Goal: Information Seeking & Learning: Learn about a topic

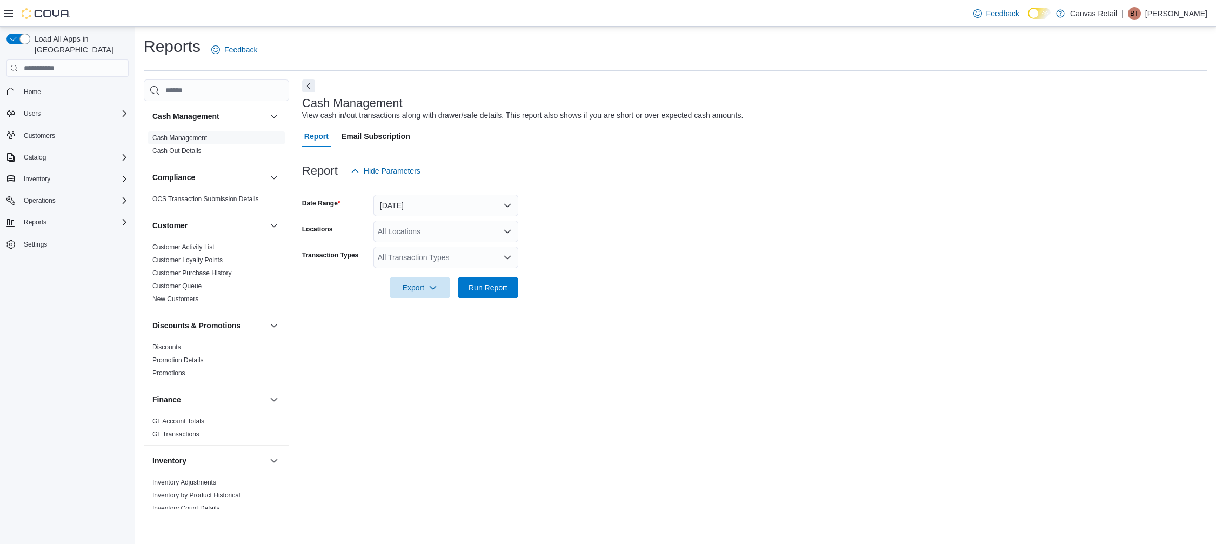
click at [66, 172] on div "Inventory" at bounding box center [73, 178] width 109 height 13
click at [56, 172] on div "Inventory" at bounding box center [73, 178] width 109 height 13
click at [69, 216] on div "Reports" at bounding box center [73, 222] width 109 height 13
click at [72, 216] on div "Reports" at bounding box center [73, 222] width 109 height 13
click at [74, 194] on div "Operations" at bounding box center [73, 200] width 109 height 13
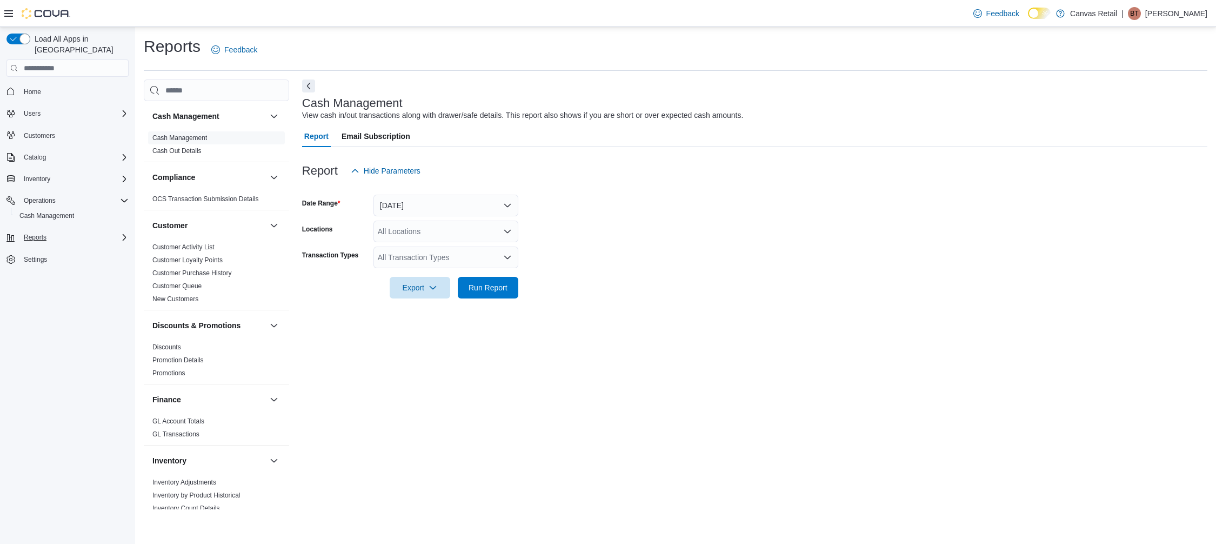
click at [80, 231] on div "Reports" at bounding box center [73, 237] width 109 height 13
click at [28, 278] on span "Reports" at bounding box center [30, 282] width 23 height 9
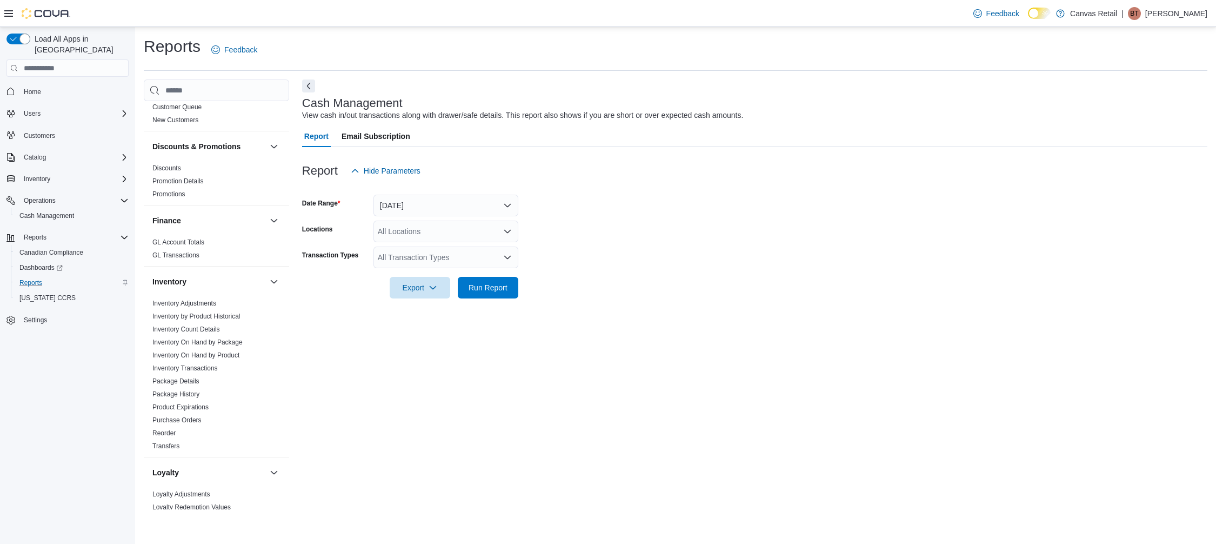
scroll to position [179, 0]
click at [11, 16] on icon at bounding box center [8, 13] width 9 height 6
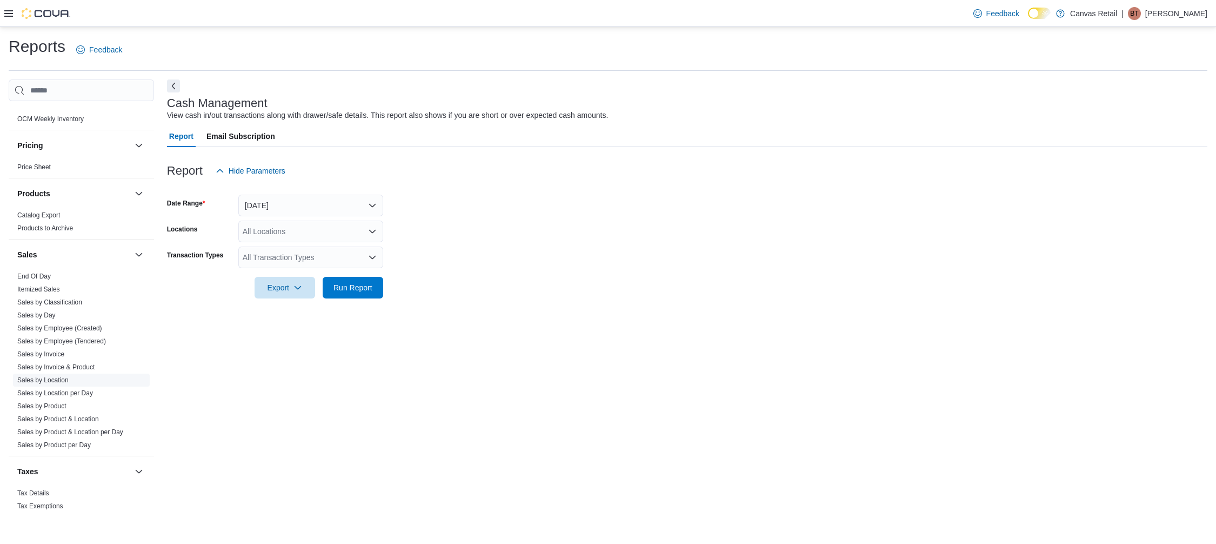
scroll to position [616, 0]
click at [54, 379] on link "Sales by Location" at bounding box center [42, 379] width 51 height 8
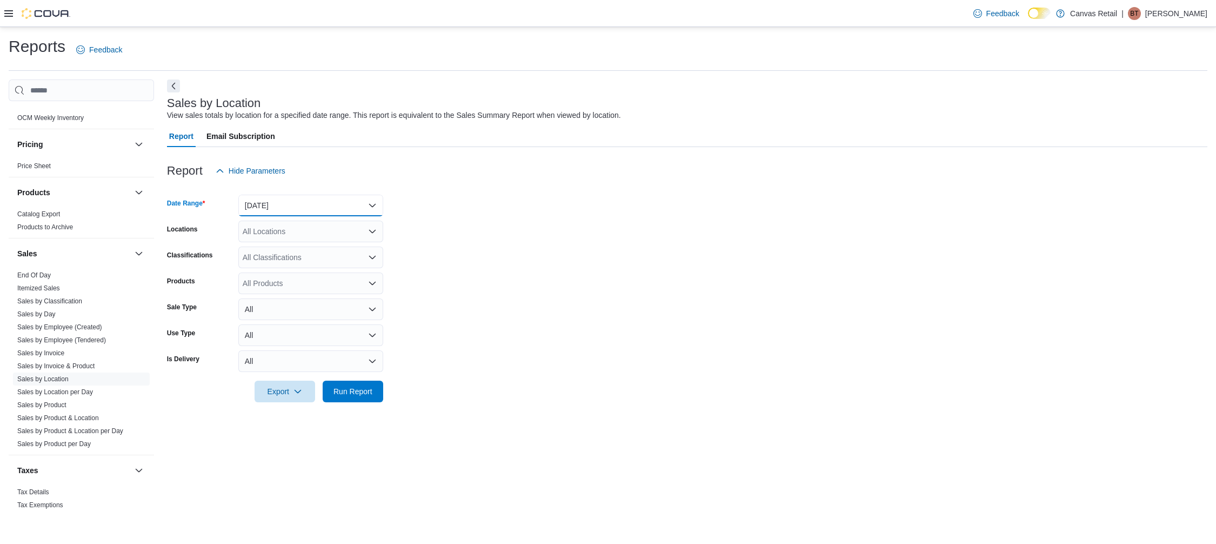
click at [283, 204] on button "Yesterday" at bounding box center [310, 206] width 145 height 22
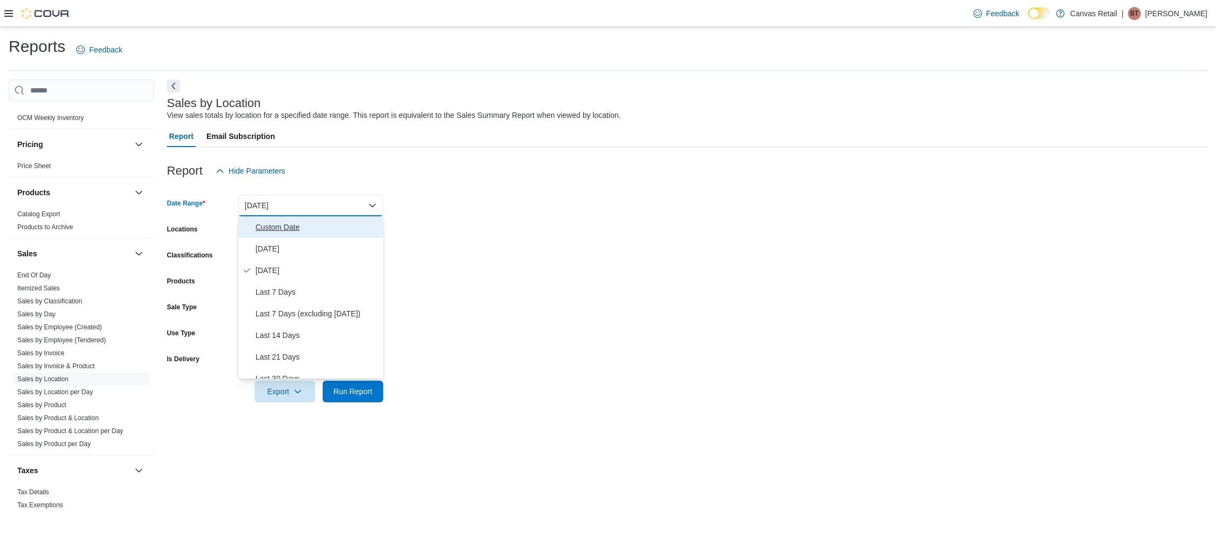
click at [273, 225] on span "Custom Date" at bounding box center [317, 227] width 123 height 13
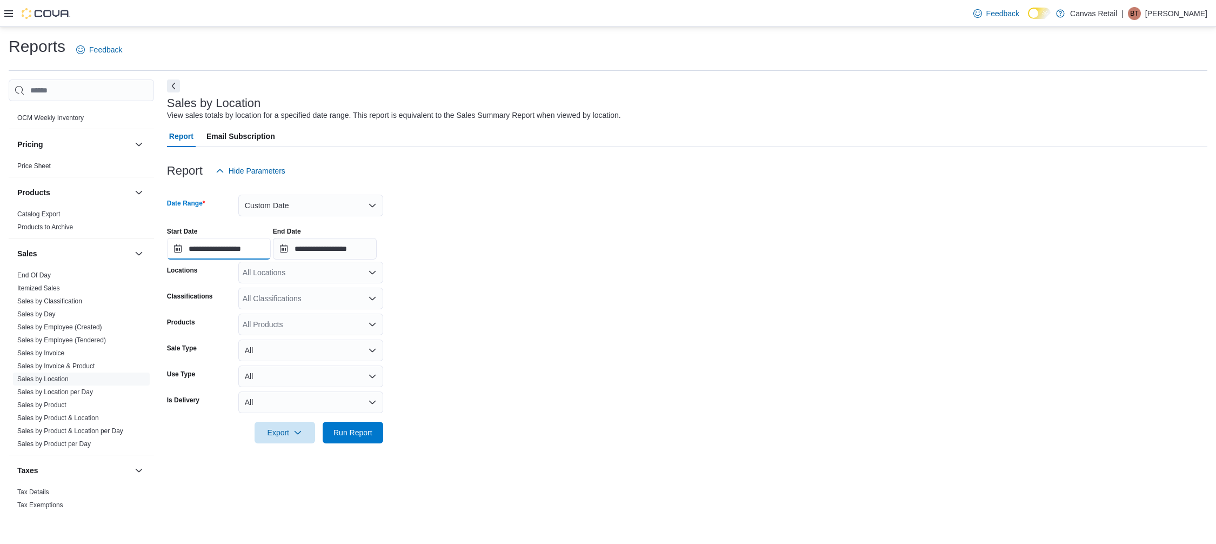
click at [197, 246] on input "**********" at bounding box center [219, 249] width 104 height 22
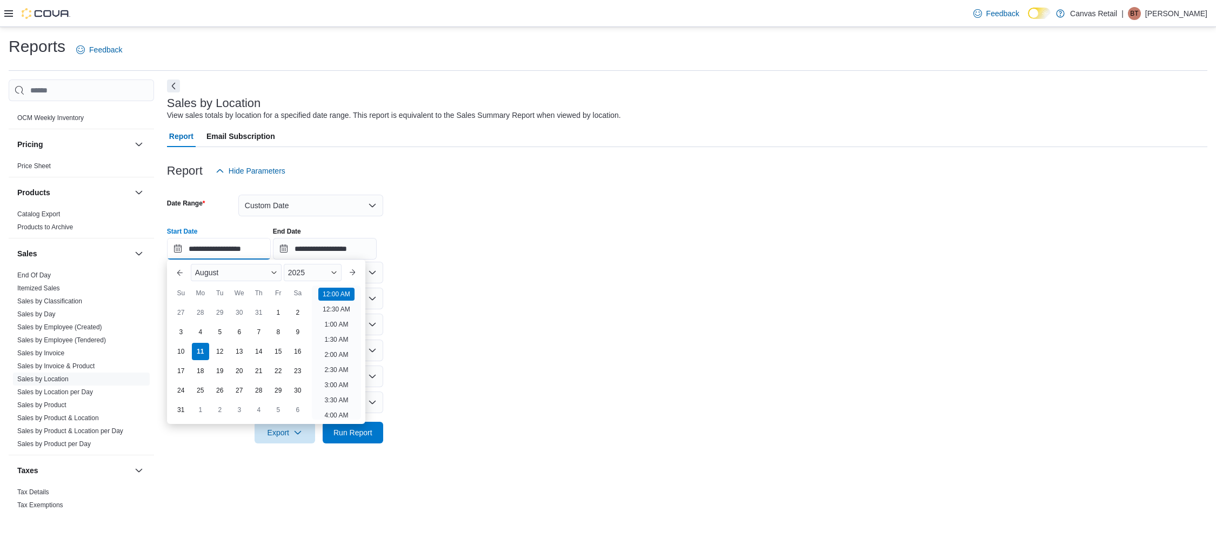
scroll to position [34, 0]
click at [204, 332] on div "4" at bounding box center [200, 332] width 19 height 19
type input "**********"
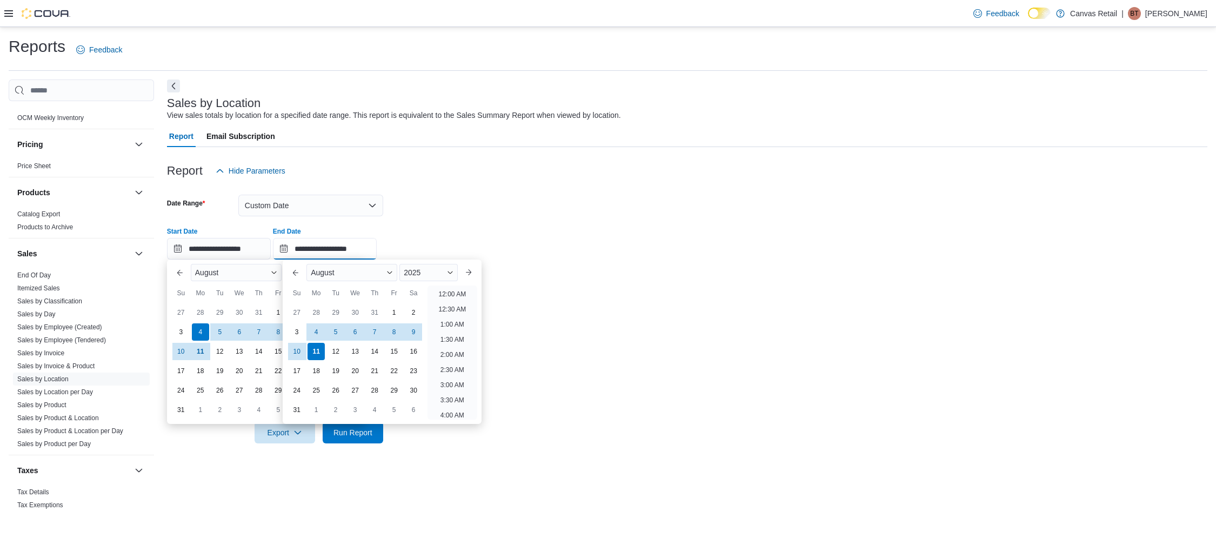
click at [327, 255] on input "**********" at bounding box center [325, 249] width 104 height 22
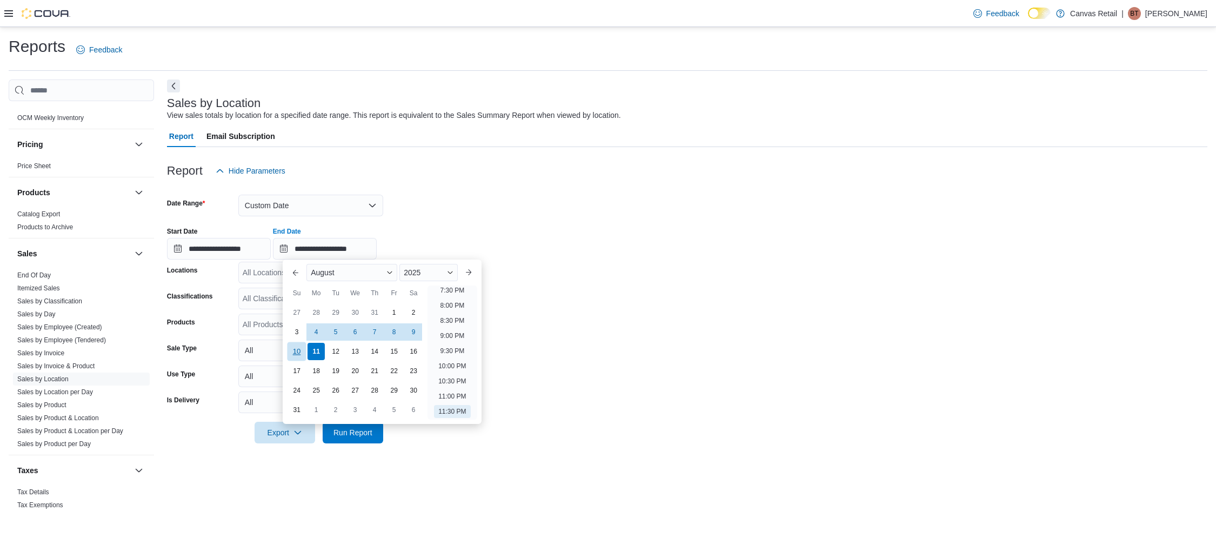
click at [294, 342] on div "10" at bounding box center [297, 351] width 19 height 19
type input "**********"
click at [671, 430] on form "**********" at bounding box center [687, 313] width 1041 height 262
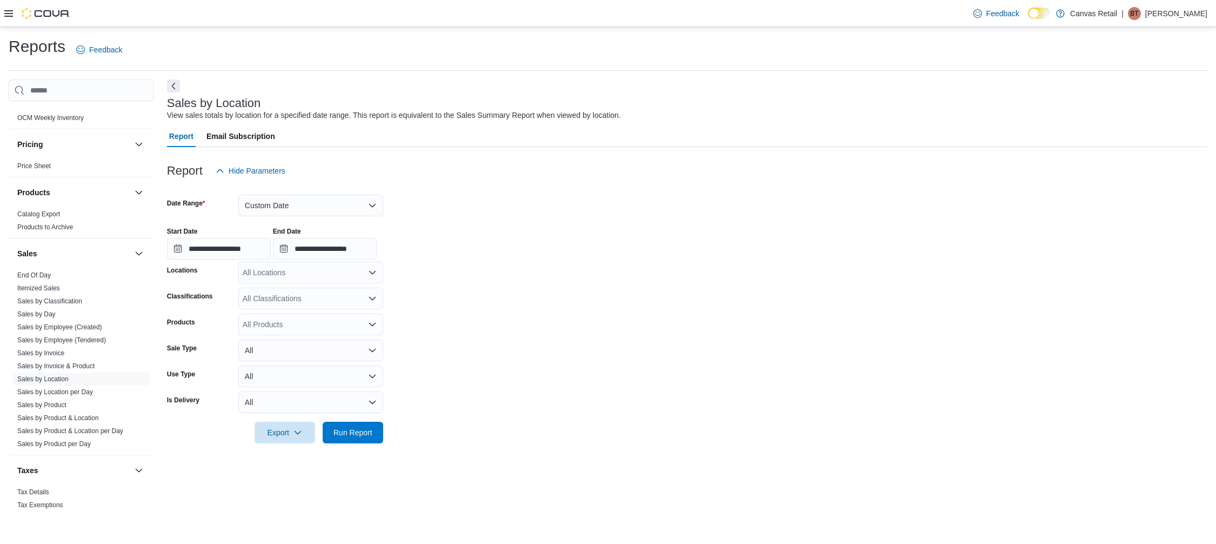
click at [331, 308] on div "All Classifications" at bounding box center [310, 299] width 145 height 22
click at [312, 330] on div "Cannabis" at bounding box center [311, 332] width 132 height 11
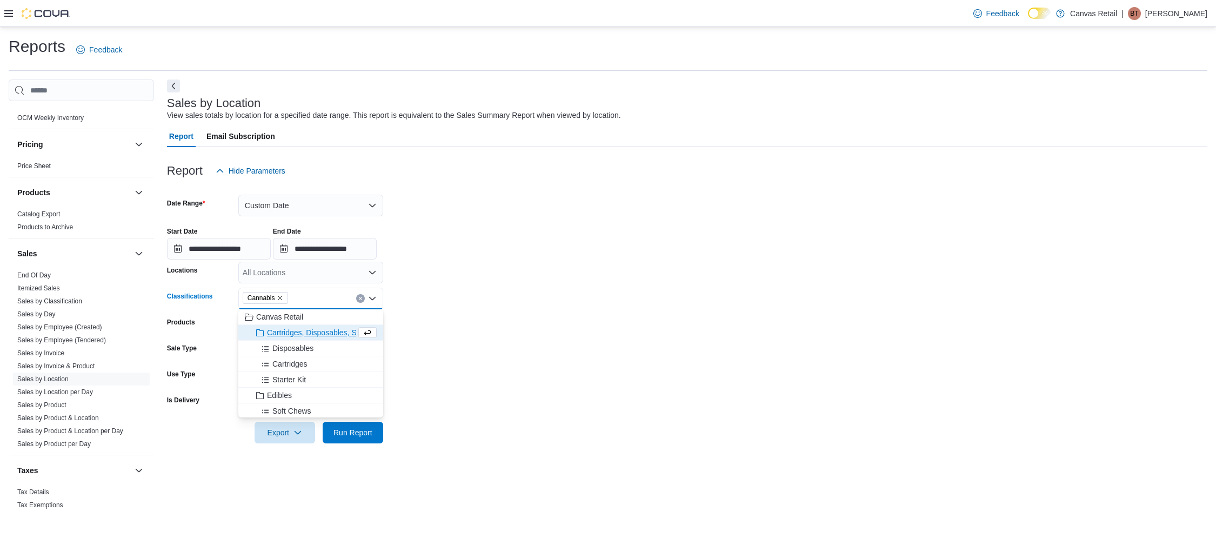
click at [505, 295] on form "**********" at bounding box center [687, 313] width 1041 height 262
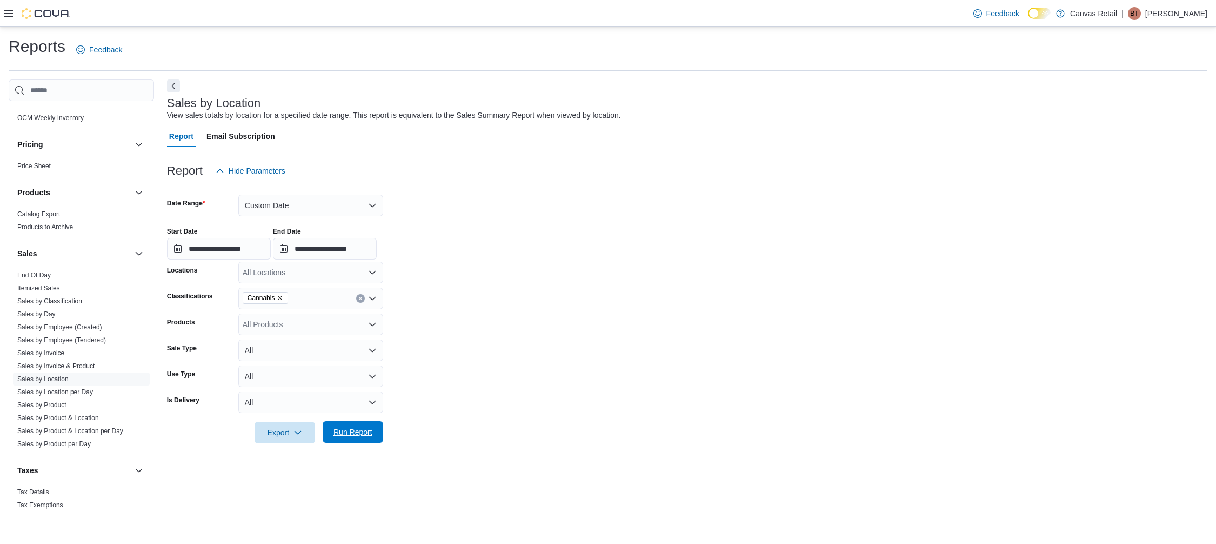
click at [356, 428] on span "Run Report" at bounding box center [353, 432] width 39 height 11
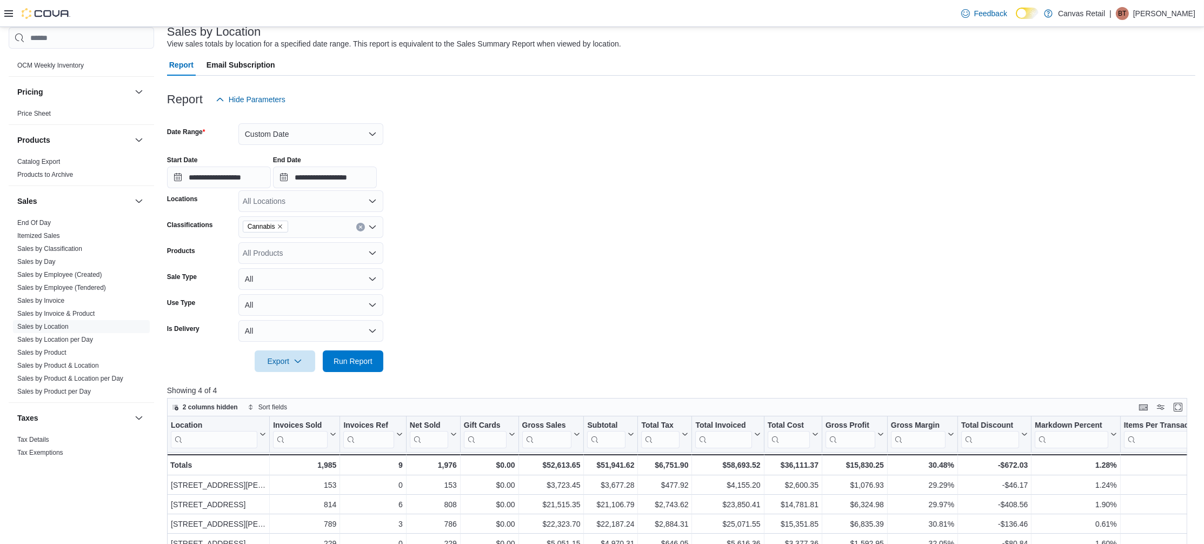
scroll to position [70, 0]
click at [1091, 365] on form "**********" at bounding box center [681, 243] width 1028 height 262
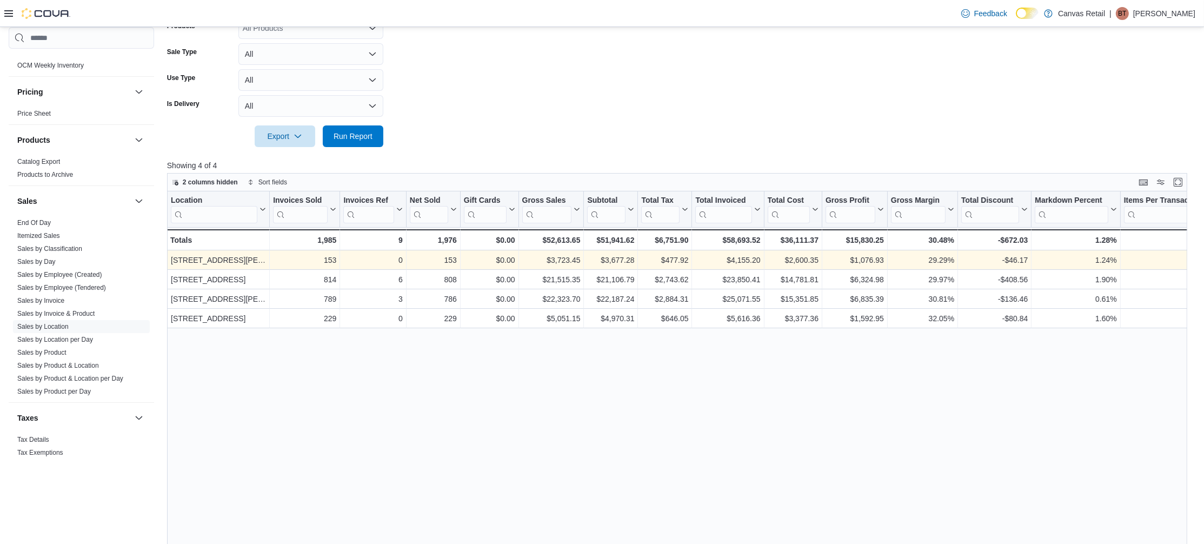
scroll to position [302, 0]
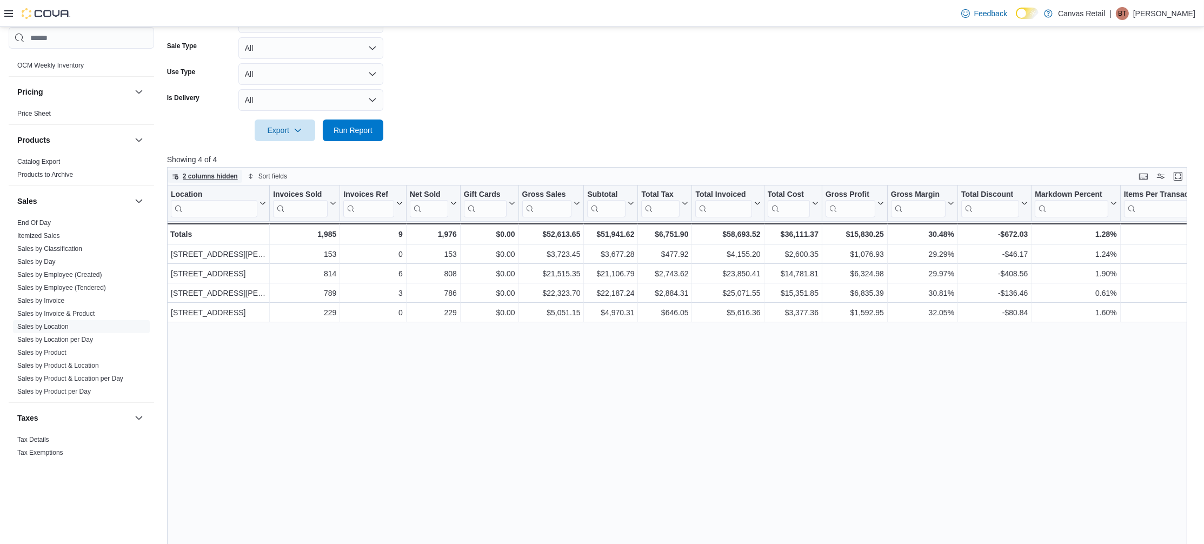
click at [216, 175] on span "2 columns hidden" at bounding box center [210, 176] width 55 height 9
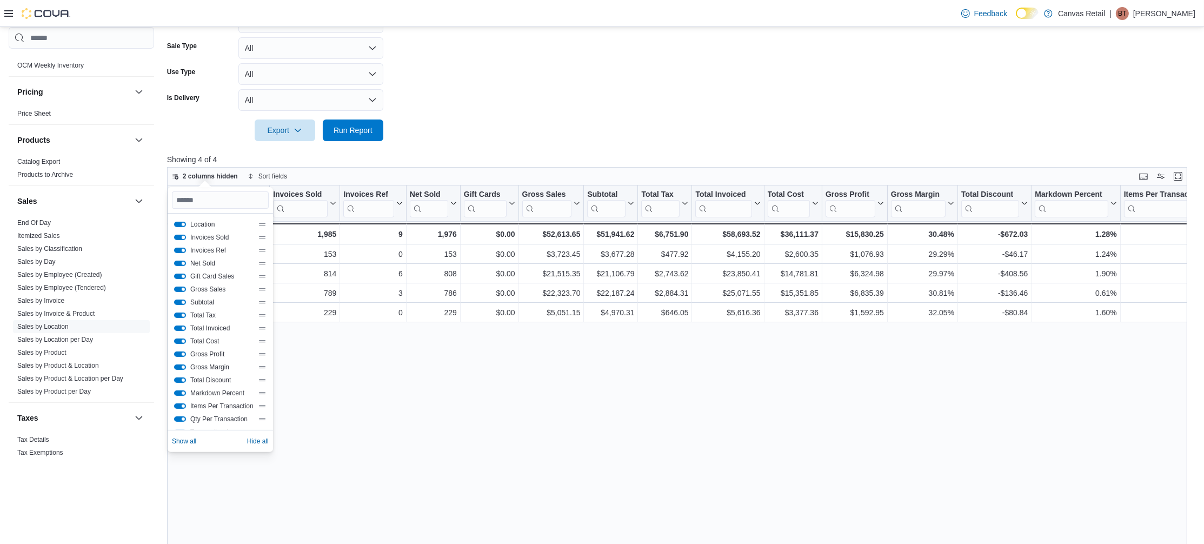
click at [177, 235] on button "Invoices Sold" at bounding box center [180, 237] width 12 height 5
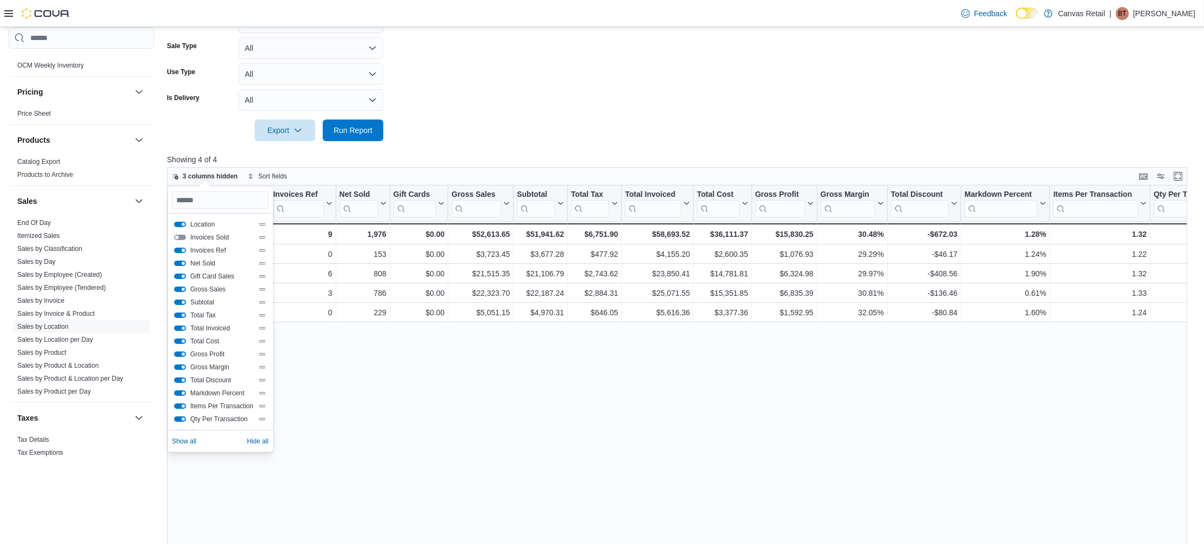
click at [178, 251] on button "Invoices Ref" at bounding box center [180, 250] width 12 height 5
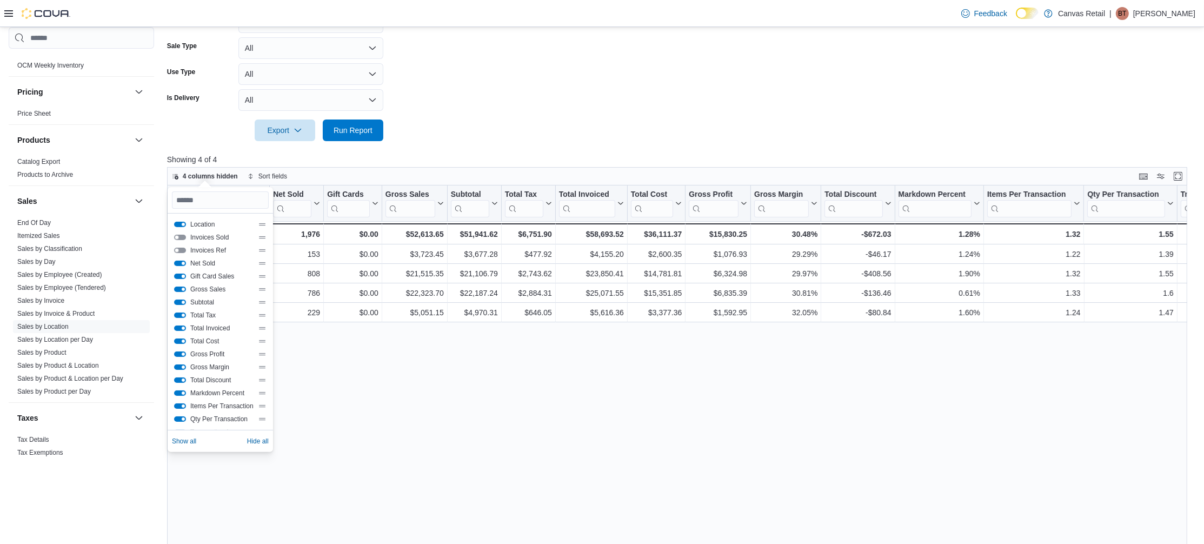
click at [178, 274] on button "Gift Card Sales" at bounding box center [180, 276] width 12 height 5
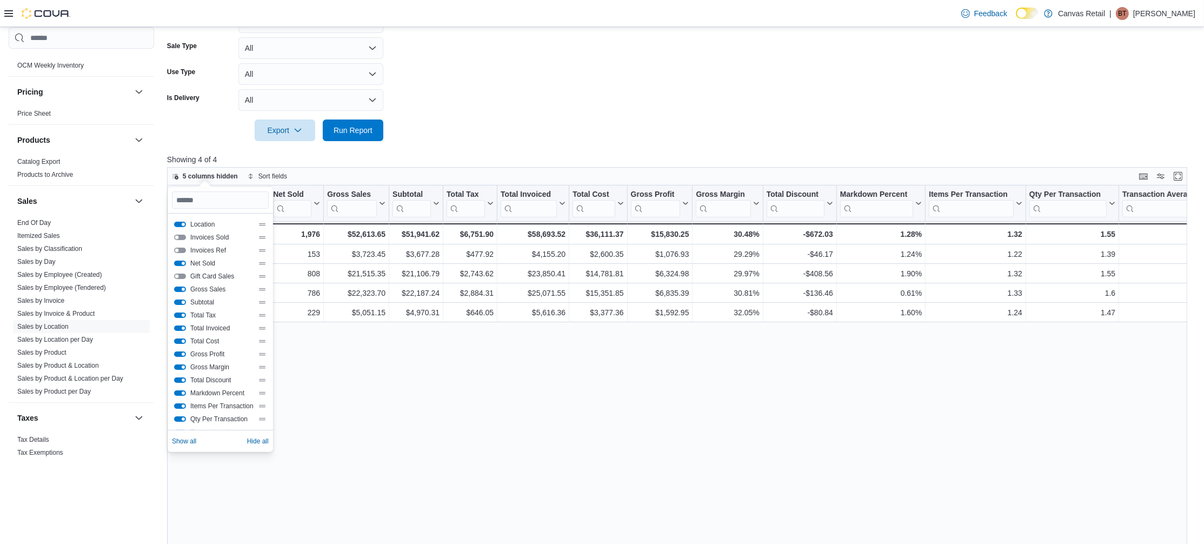
click at [180, 301] on button "Subtotal" at bounding box center [180, 301] width 12 height 5
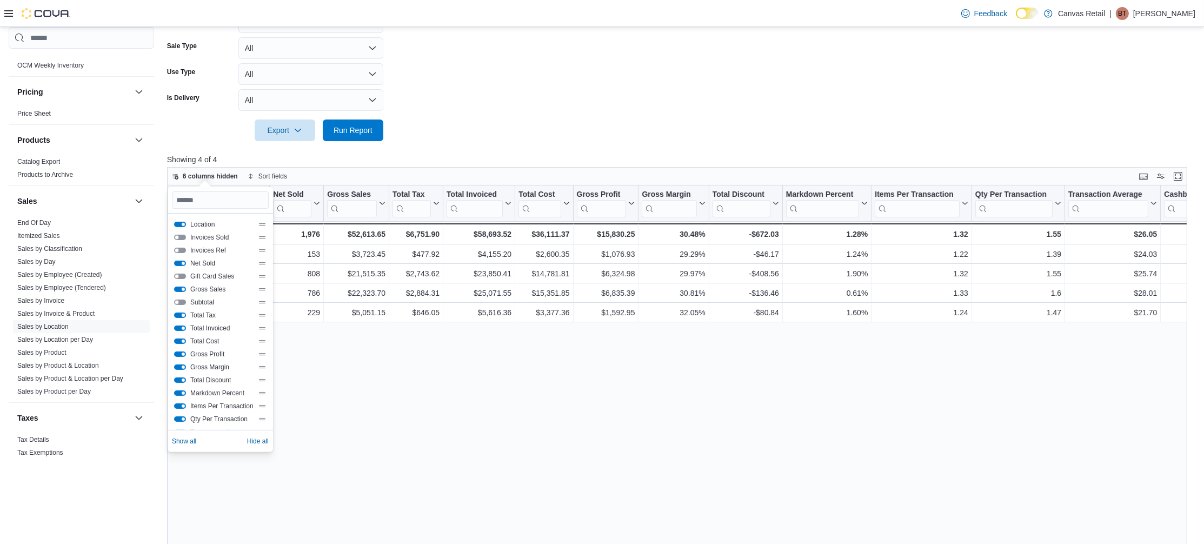
click at [179, 312] on button "Total Tax" at bounding box center [180, 314] width 12 height 5
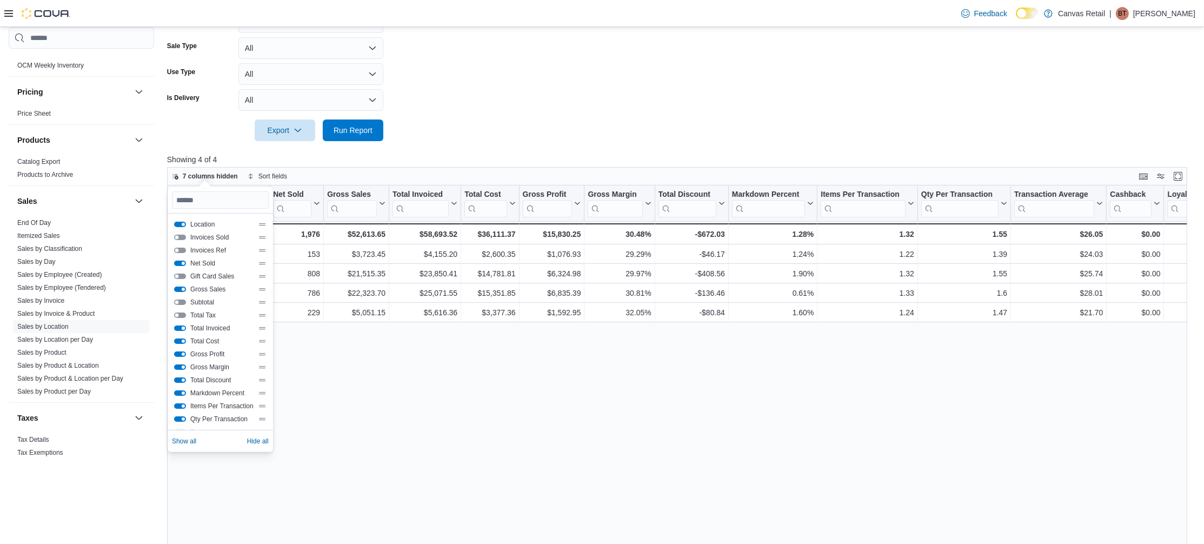
click at [179, 328] on button "Total Invoiced" at bounding box center [180, 327] width 12 height 5
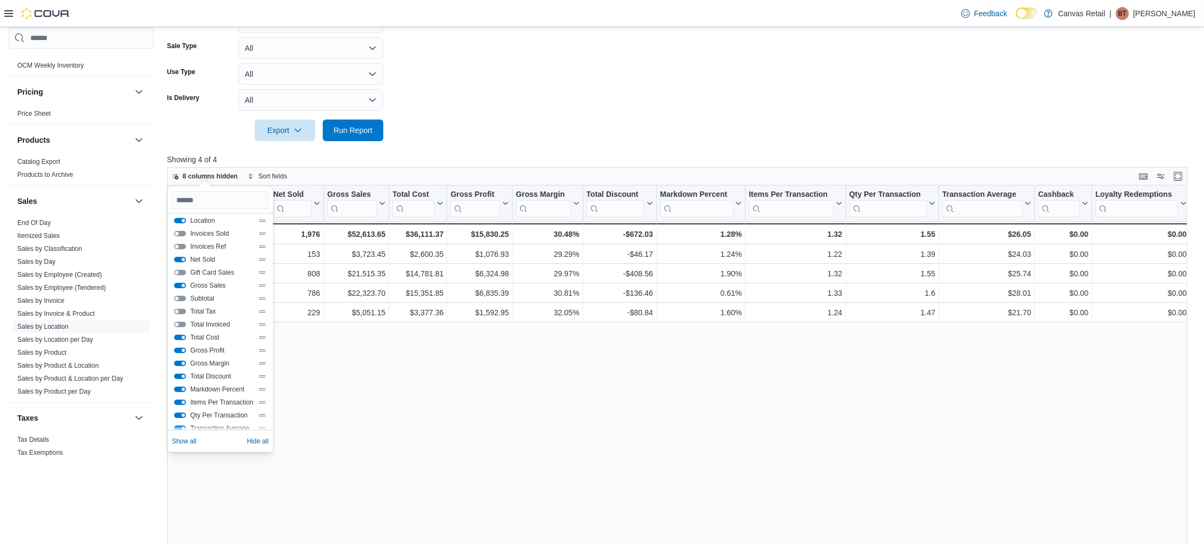
scroll to position [4, 0]
click at [182, 375] on button "Total Discount" at bounding box center [180, 375] width 12 height 5
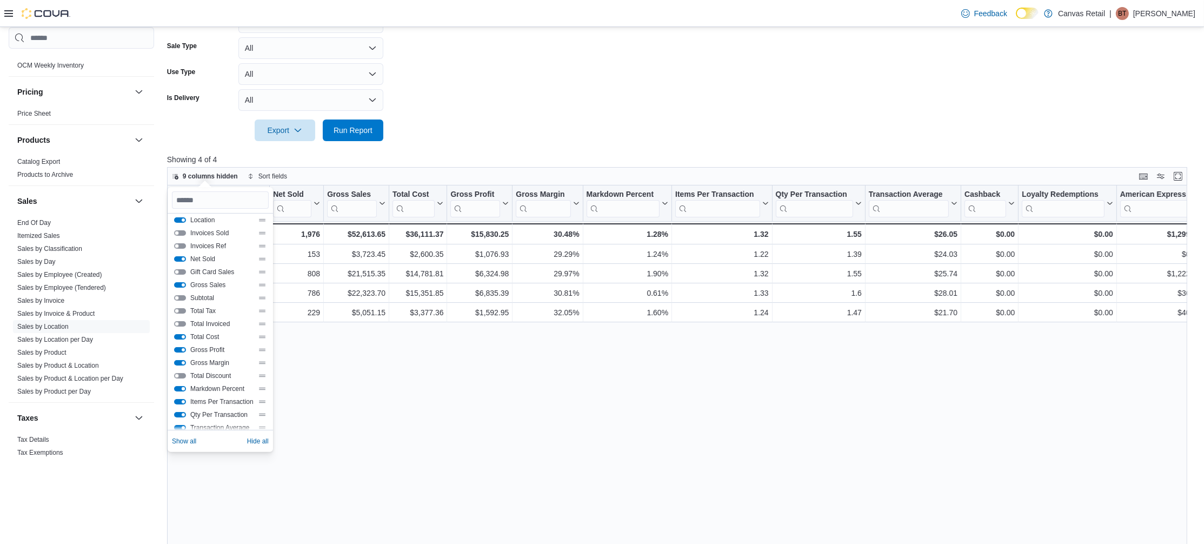
click at [182, 388] on button "Markdown Percent" at bounding box center [180, 388] width 12 height 5
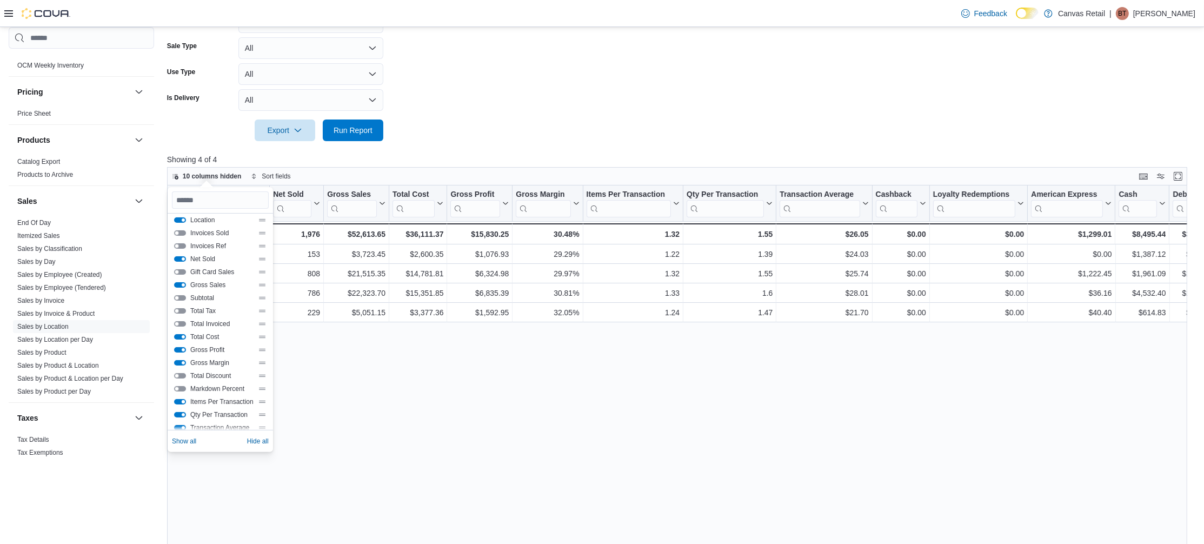
click at [183, 401] on button "Items Per Transaction" at bounding box center [180, 401] width 12 height 5
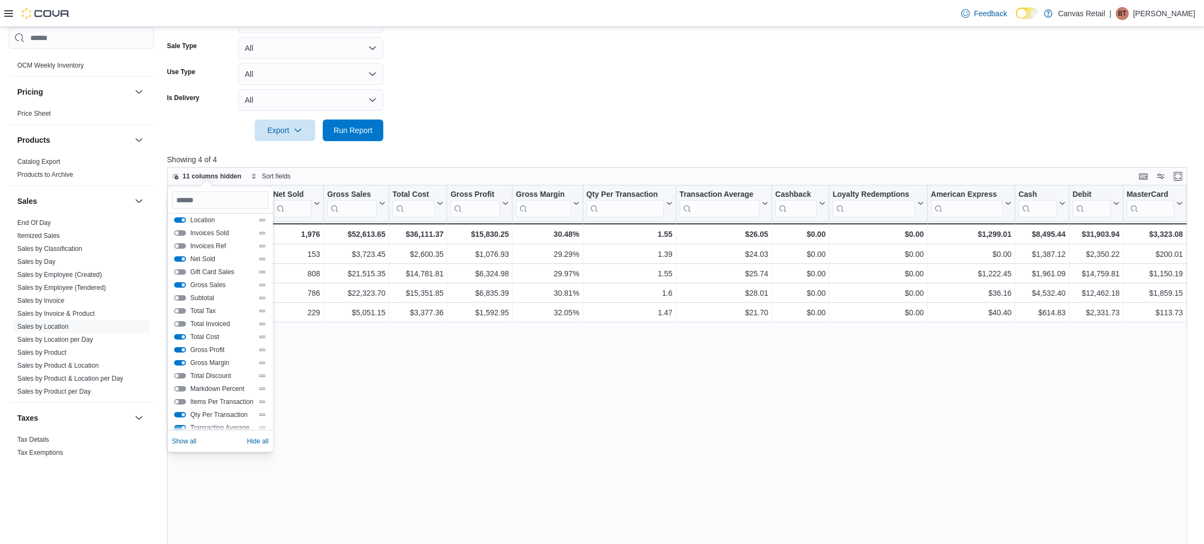
click at [183, 417] on div "Qty Per Transaction" at bounding box center [220, 414] width 92 height 9
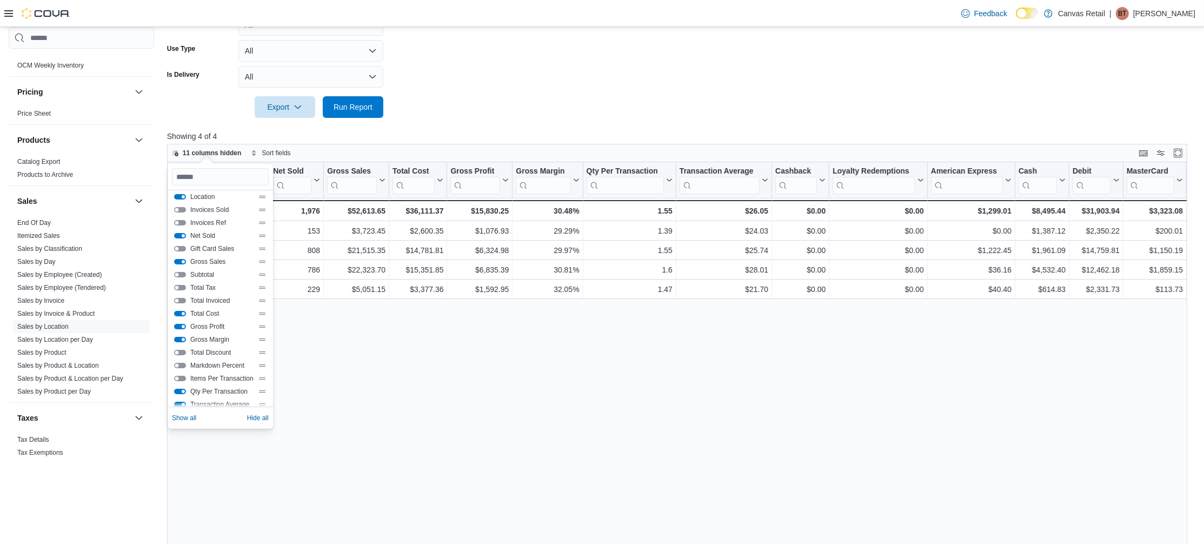
scroll to position [326, 0]
click at [436, 404] on div "Location Click to view column header actions Net Sold Click to view column head…" at bounding box center [682, 370] width 1030 height 417
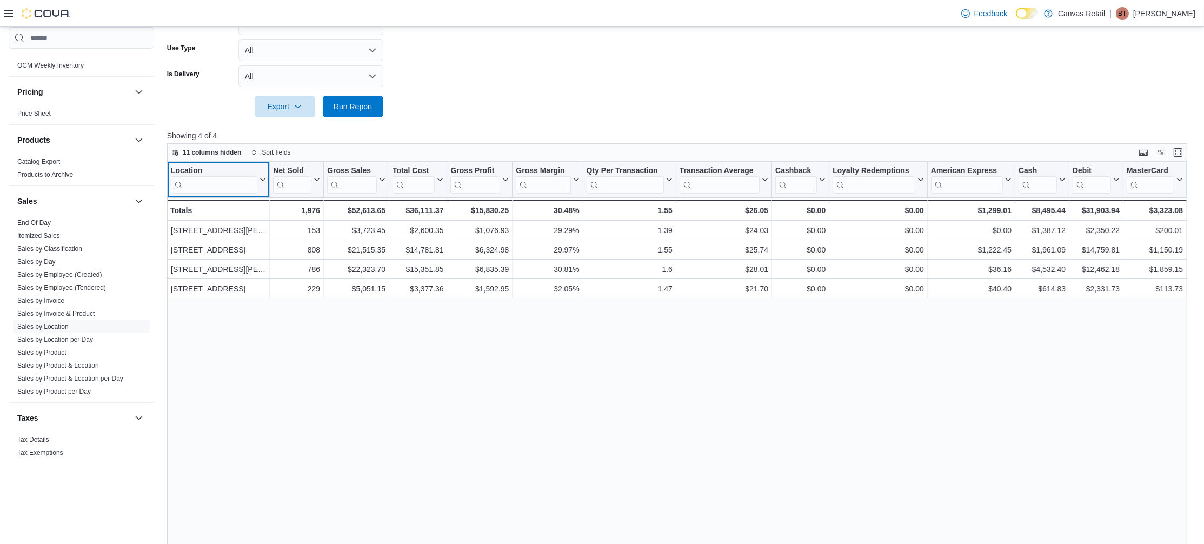
click at [221, 182] on input "search" at bounding box center [214, 184] width 86 height 17
click at [436, 138] on p "Showing 4 of 4" at bounding box center [682, 135] width 1030 height 11
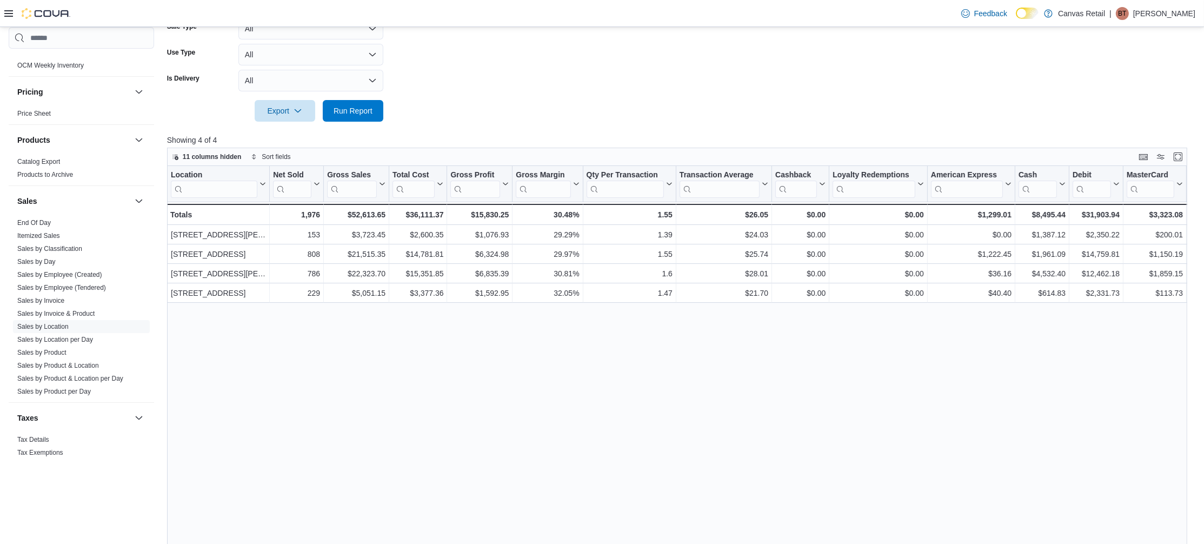
scroll to position [321, 0]
click at [663, 352] on div "Location Click to view column header actions Net Sold Click to view column head…" at bounding box center [682, 374] width 1030 height 417
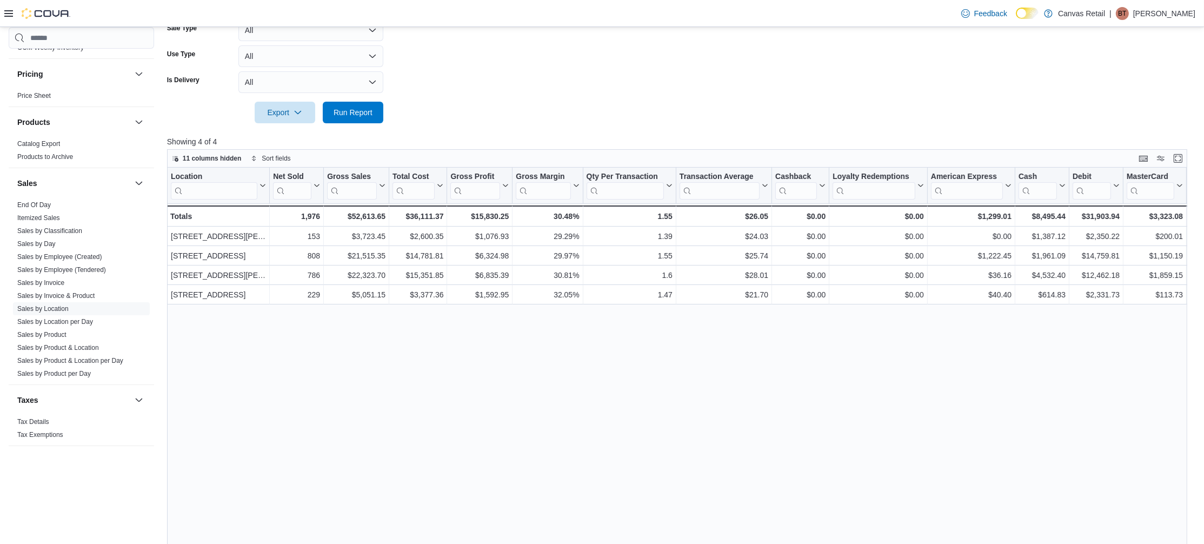
scroll to position [319, 0]
click at [539, 350] on div "Location Click to view column header actions Net Sold Click to view column head…" at bounding box center [682, 376] width 1030 height 417
drag, startPoint x: 677, startPoint y: 184, endPoint x: 663, endPoint y: 187, distance: 14.4
click at [663, 187] on div at bounding box center [661, 186] width 9 height 36
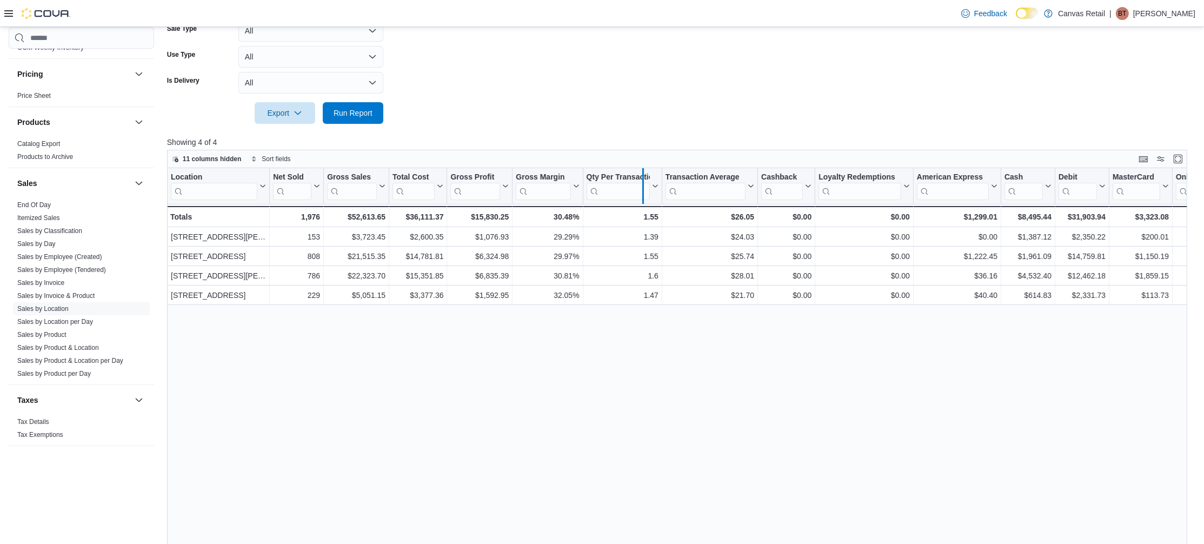
drag, startPoint x: 663, startPoint y: 187, endPoint x: 640, endPoint y: 192, distance: 23.3
click at [640, 192] on div at bounding box center [642, 186] width 9 height 36
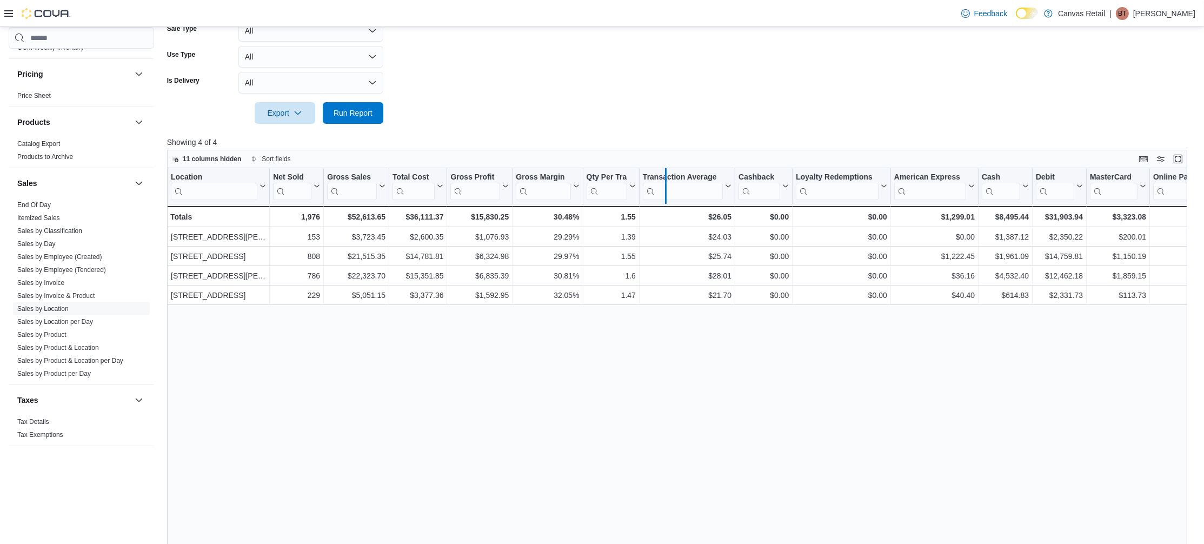
drag, startPoint x: 640, startPoint y: 192, endPoint x: 668, endPoint y: 197, distance: 28.0
click at [668, 197] on div at bounding box center [665, 186] width 9 height 36
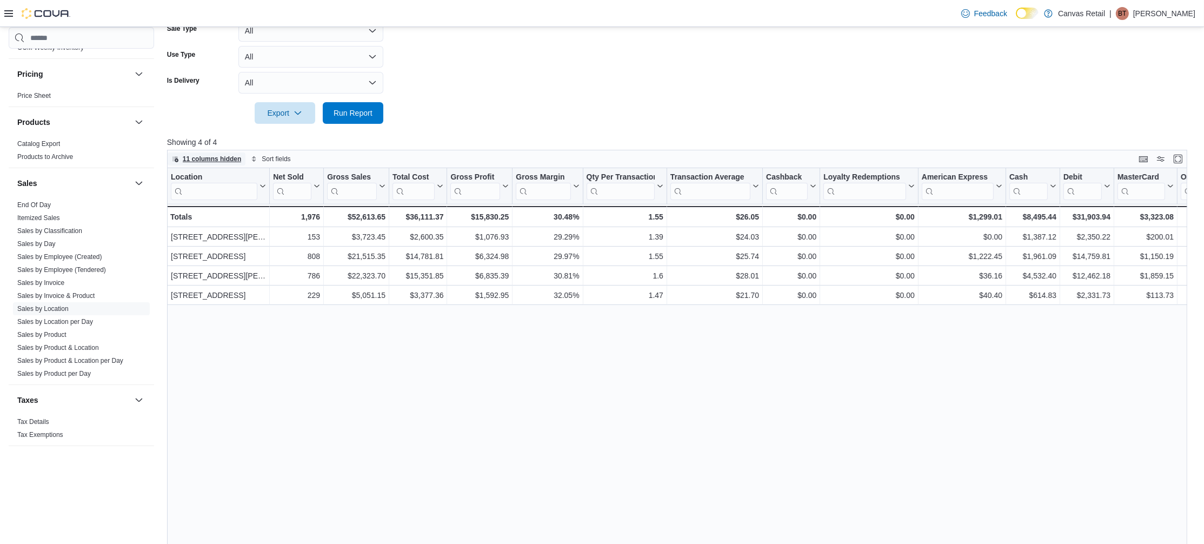
click at [225, 157] on span "11 columns hidden" at bounding box center [212, 159] width 59 height 9
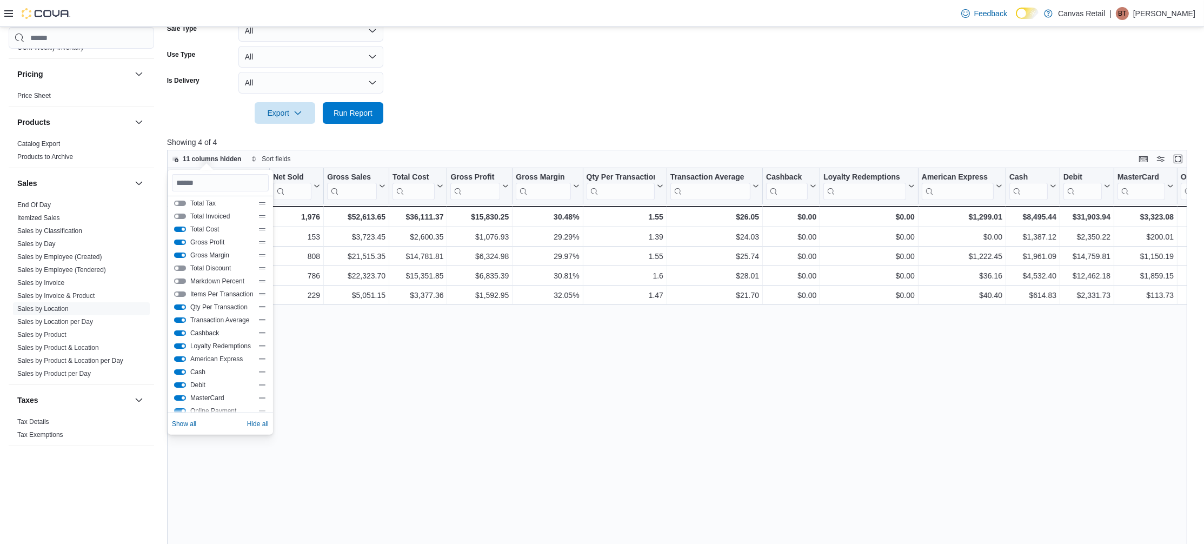
scroll to position [95, 0]
click at [181, 330] on button "Cashback" at bounding box center [180, 332] width 12 height 5
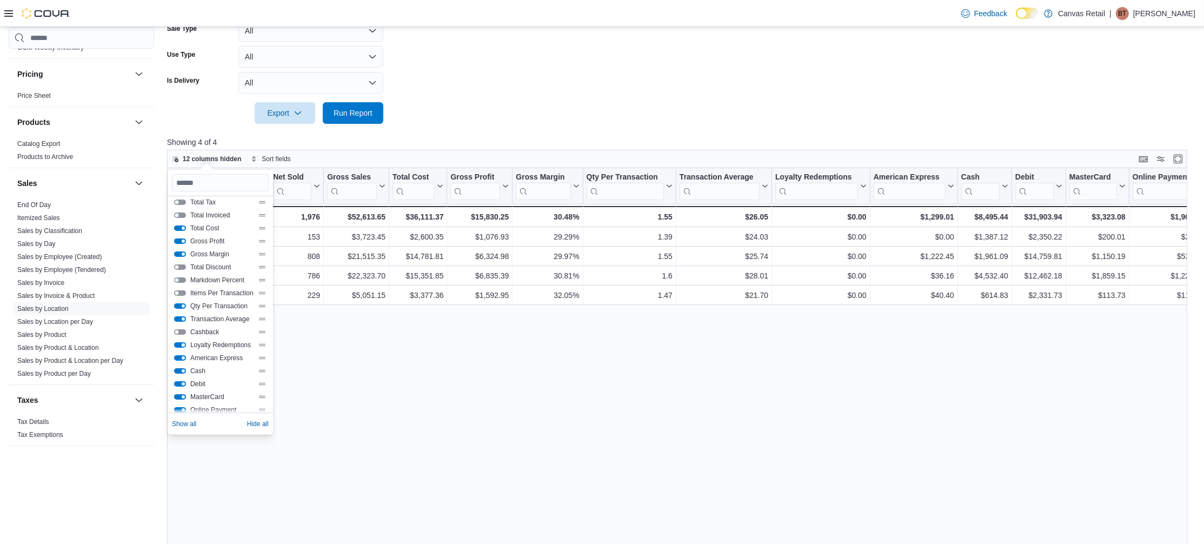
click at [183, 345] on button "Loyalty Redemptions" at bounding box center [180, 344] width 12 height 5
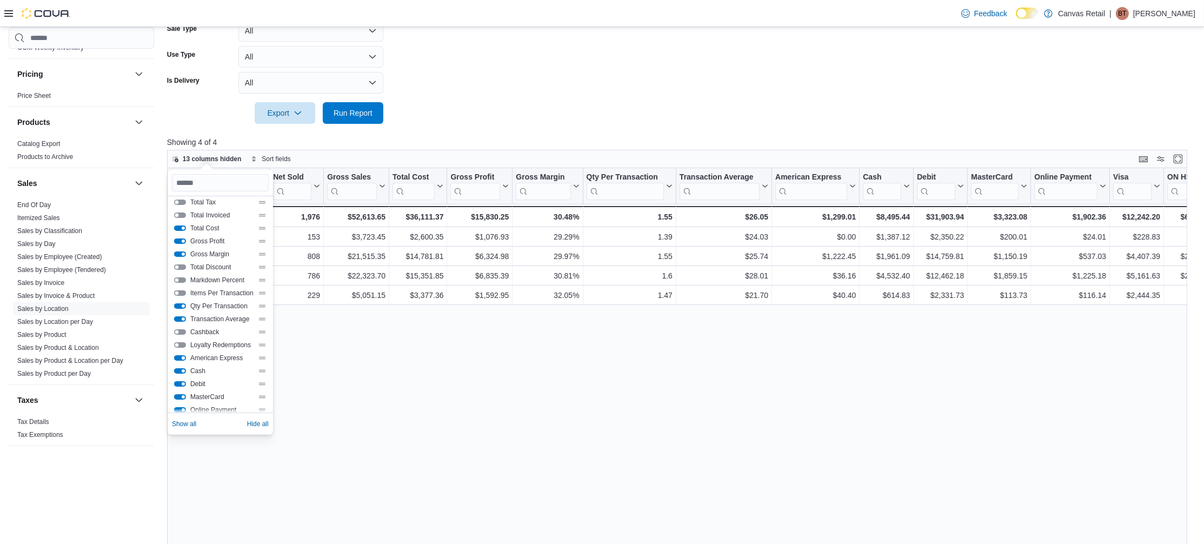
click at [182, 356] on button "American Express" at bounding box center [180, 357] width 12 height 5
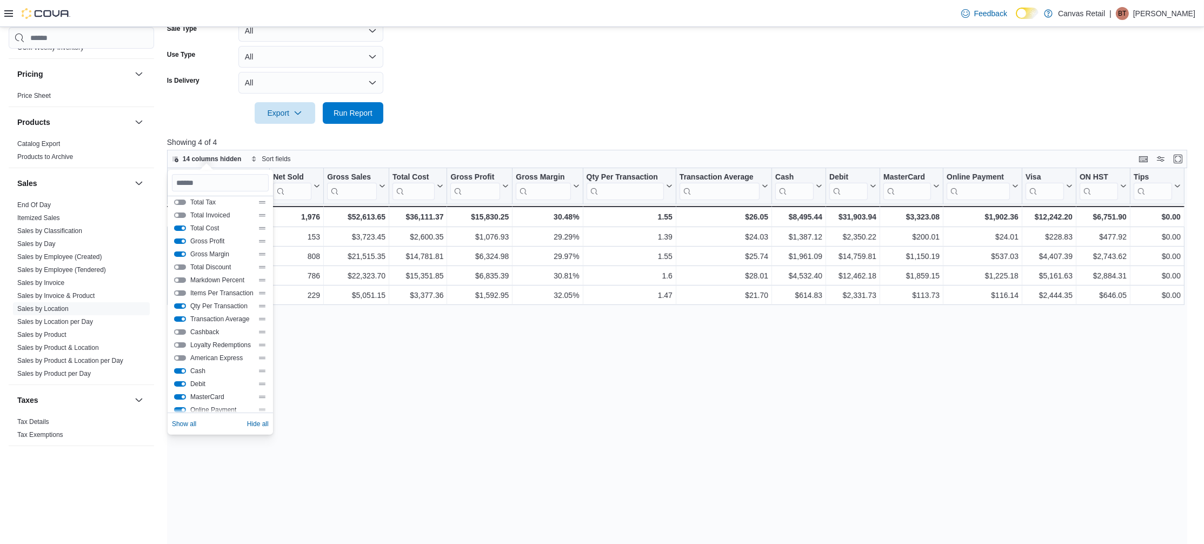
click at [180, 368] on button "Cash" at bounding box center [180, 370] width 12 height 5
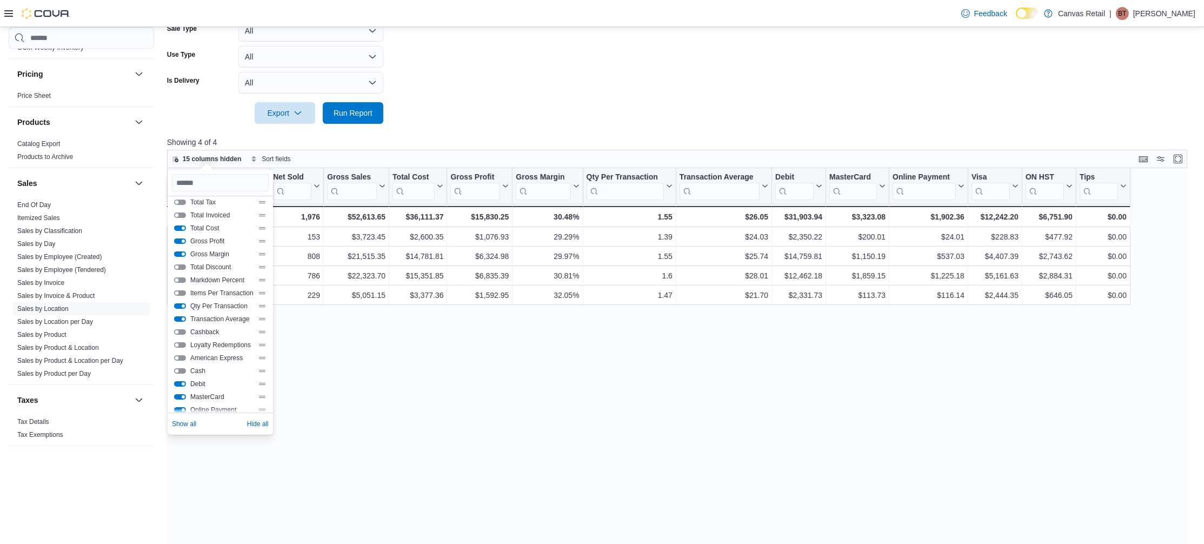
click at [180, 379] on div "Debit" at bounding box center [220, 383] width 92 height 9
click at [183, 395] on button "MasterCard" at bounding box center [180, 396] width 12 height 5
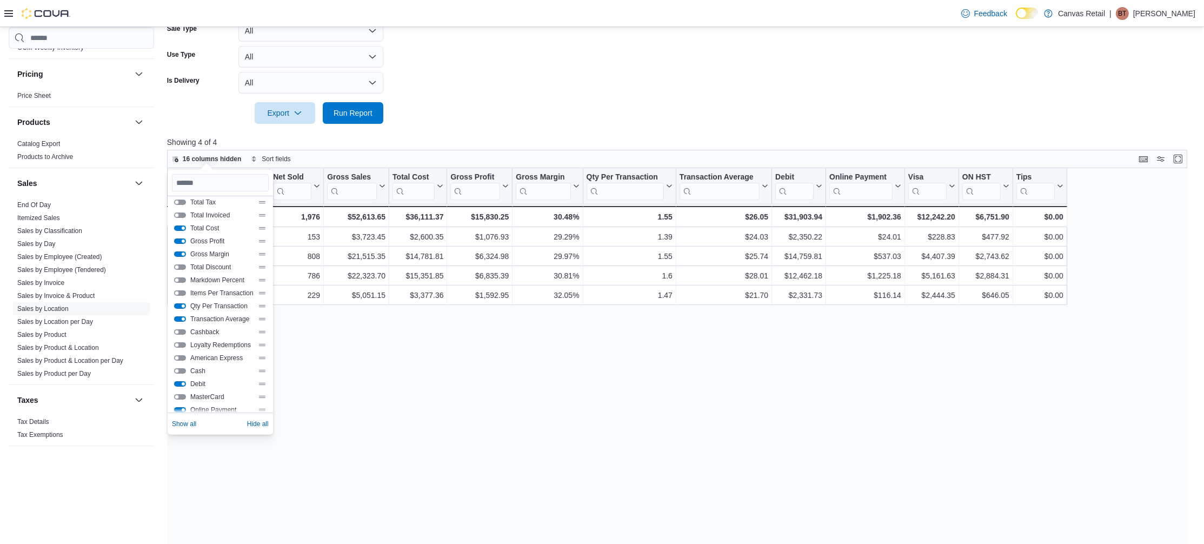
click at [178, 379] on div "Debit" at bounding box center [220, 383] width 92 height 9
click at [178, 381] on button "Debit" at bounding box center [180, 383] width 12 height 5
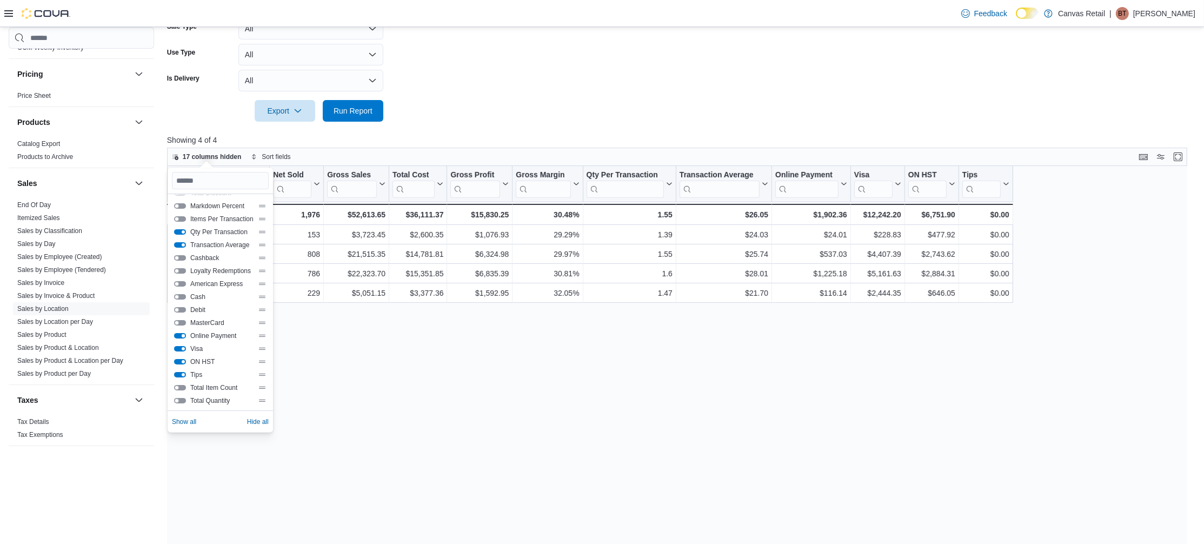
scroll to position [322, 0]
click at [182, 335] on button "Online Payment" at bounding box center [180, 334] width 12 height 5
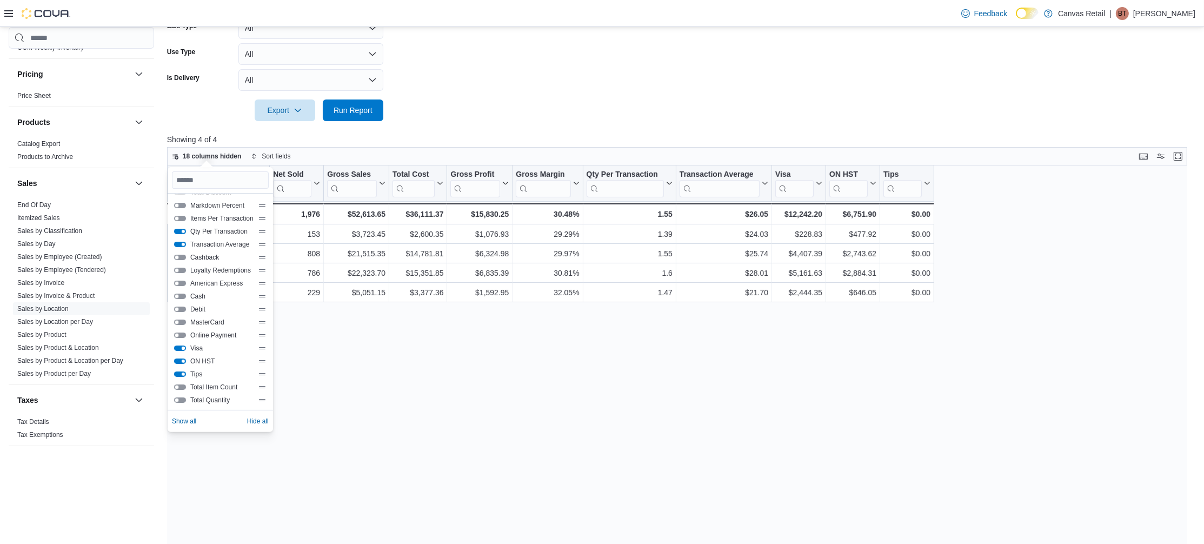
click at [183, 345] on button "Visa" at bounding box center [180, 347] width 12 height 5
click at [184, 359] on button "ON HST" at bounding box center [180, 360] width 12 height 5
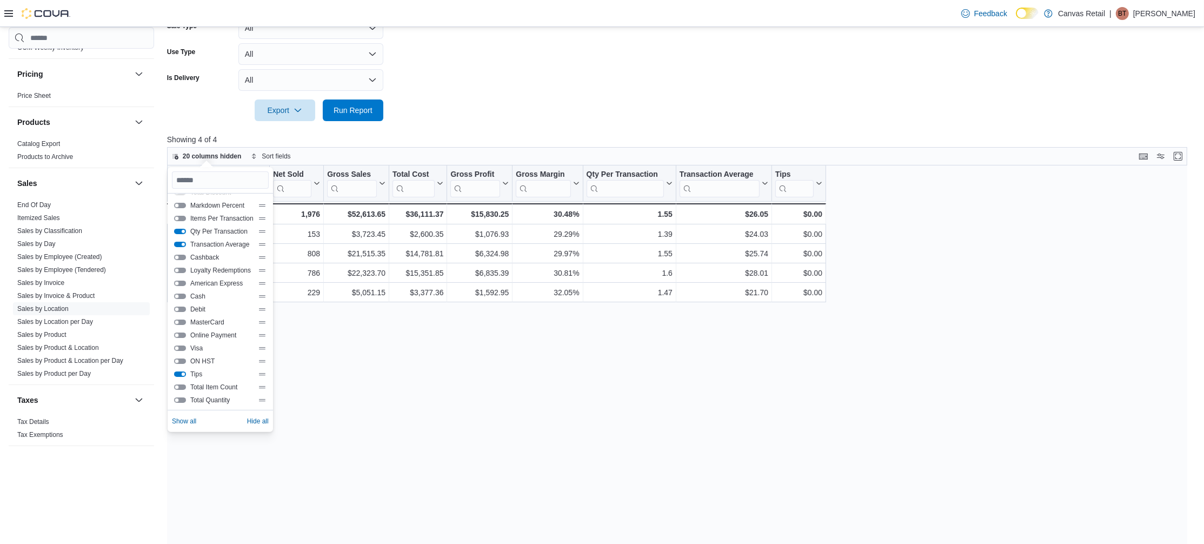
click at [184, 374] on button "Tips" at bounding box center [180, 373] width 12 height 5
click at [668, 372] on div "Location Click to view column header actions Net Sold Click to view column head…" at bounding box center [682, 373] width 1030 height 417
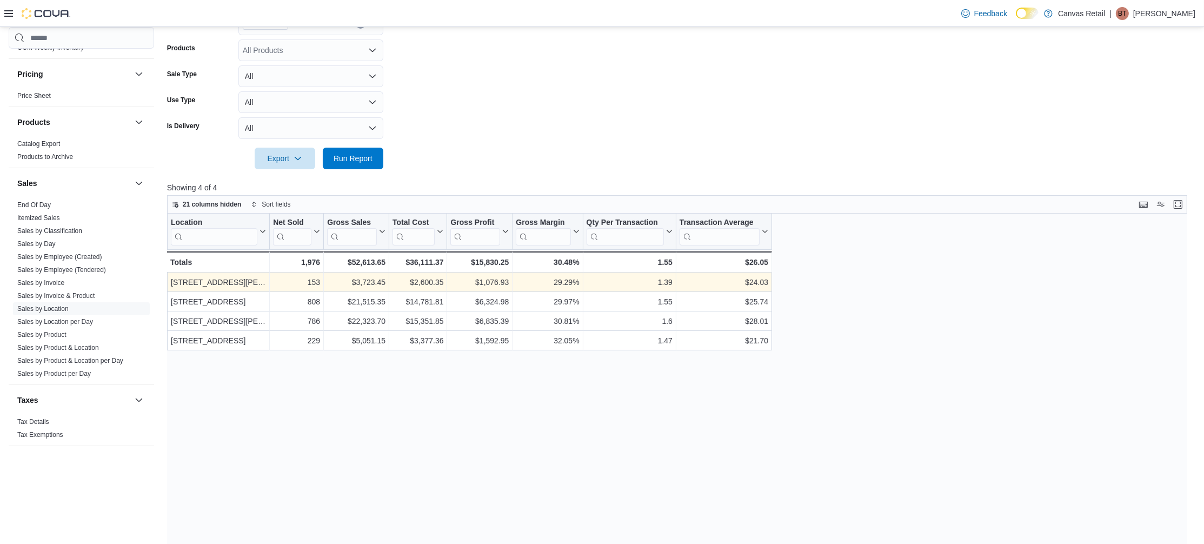
scroll to position [274, 0]
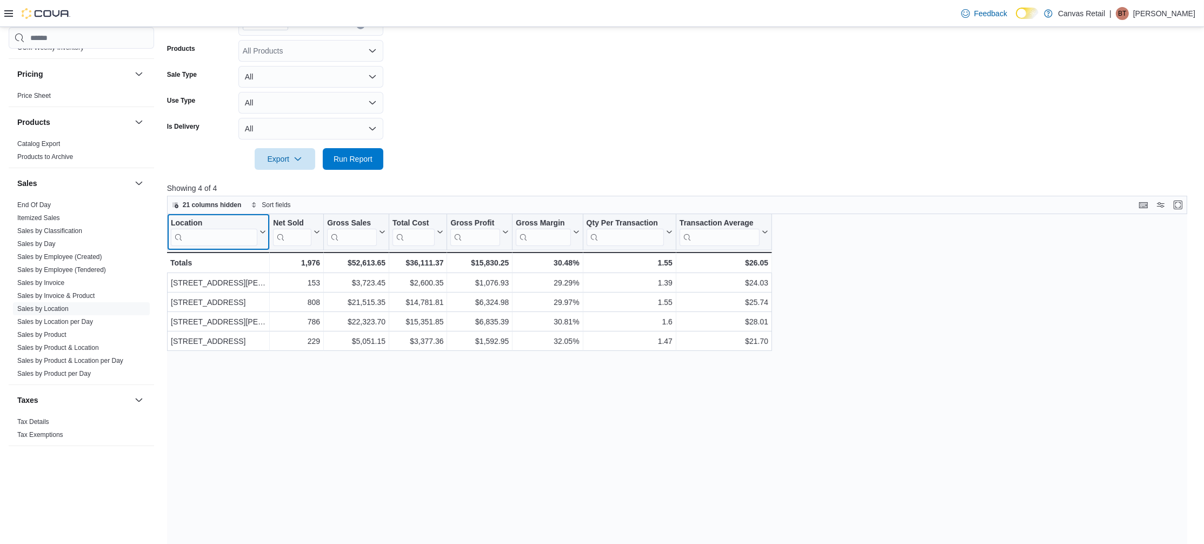
click at [262, 235] on button "Location" at bounding box center [218, 232] width 95 height 28
click at [214, 274] on span "Sort A-Z" at bounding box center [219, 273] width 22 height 9
click at [337, 399] on div "Location Sorted ascending . Click to view column header actions Net Sold Click …" at bounding box center [682, 422] width 1030 height 417
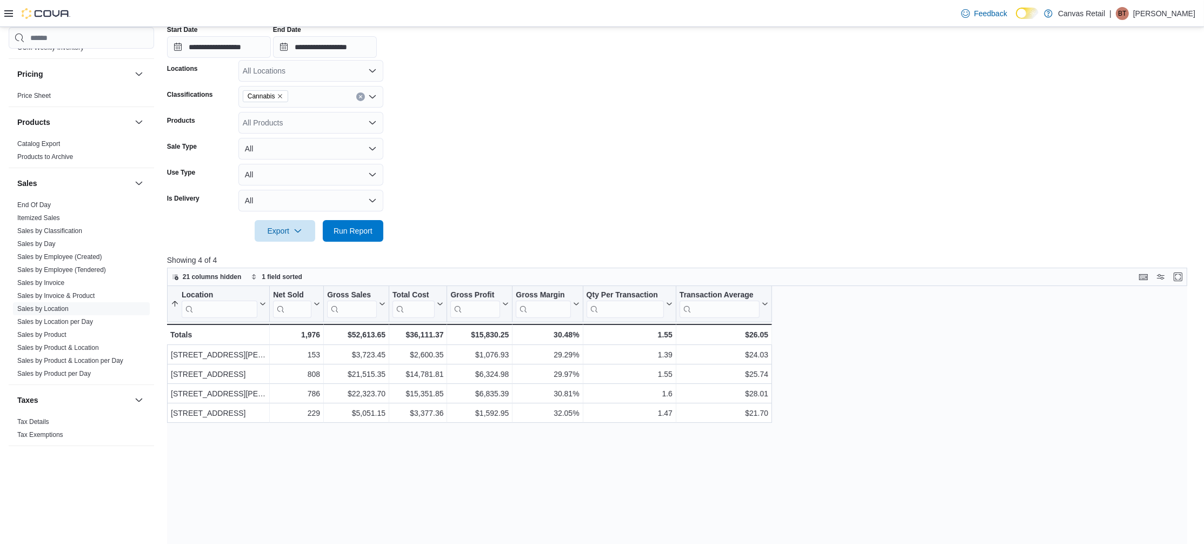
scroll to position [192, 0]
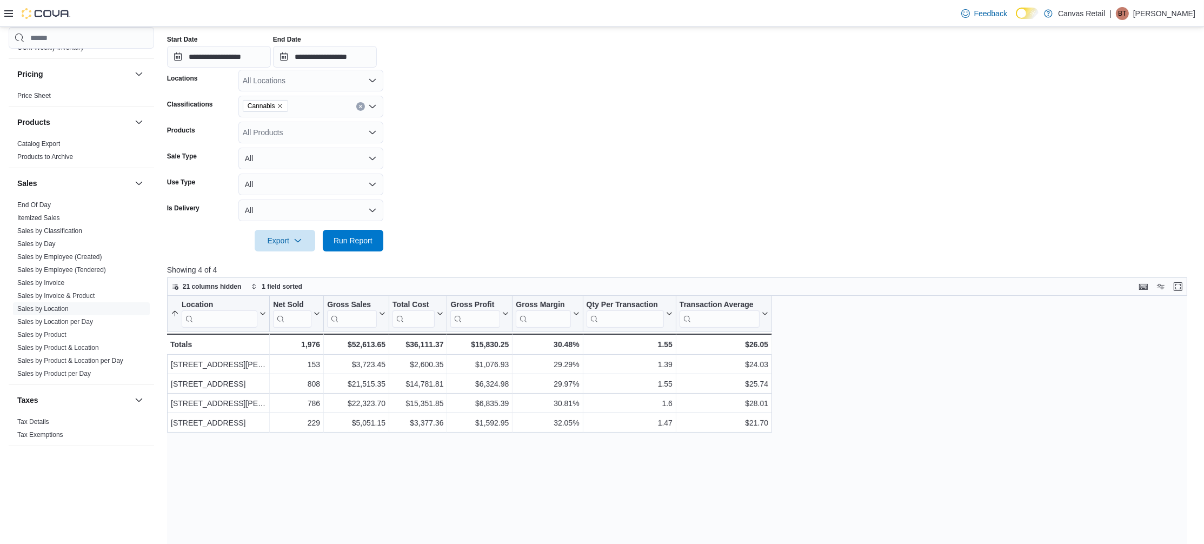
click at [951, 459] on div "Location Sorted ascending . Click to view column header actions Net Sold Click …" at bounding box center [682, 504] width 1030 height 417
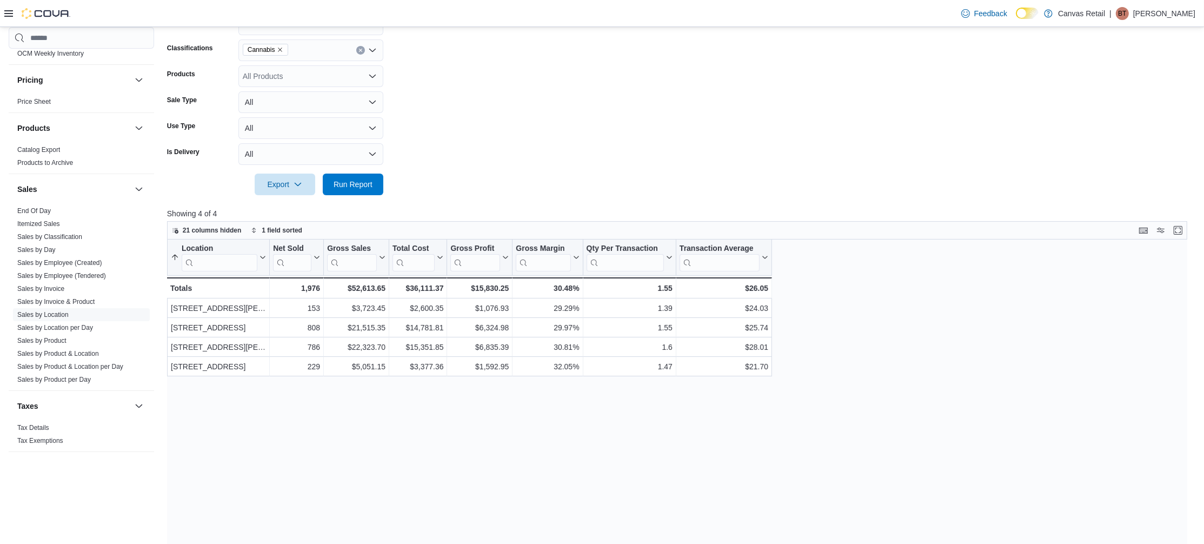
scroll to position [248, 0]
click at [446, 452] on div "Location Sorted ascending . Click to view column header actions Net Sold Click …" at bounding box center [682, 448] width 1030 height 417
